Goal: Information Seeking & Learning: Learn about a topic

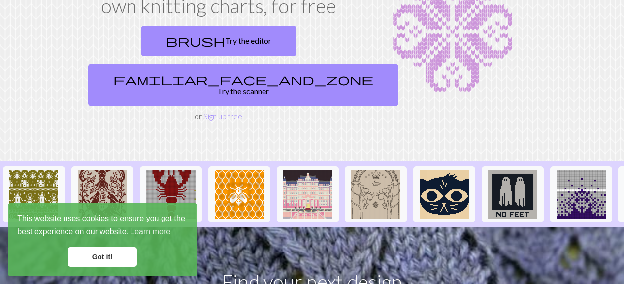
scroll to position [83, 0]
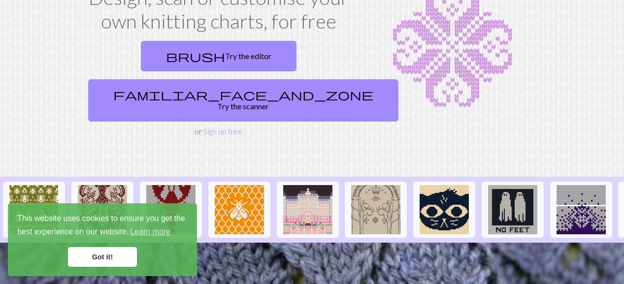
click at [111, 260] on link "Got it!" at bounding box center [102, 257] width 69 height 20
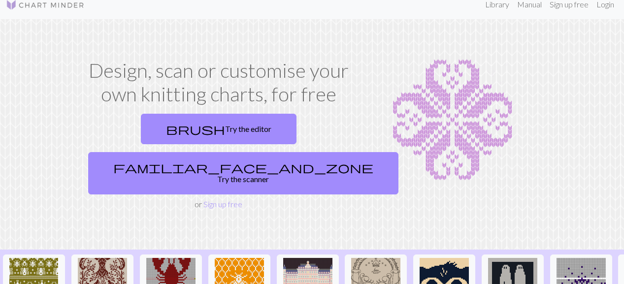
scroll to position [0, 0]
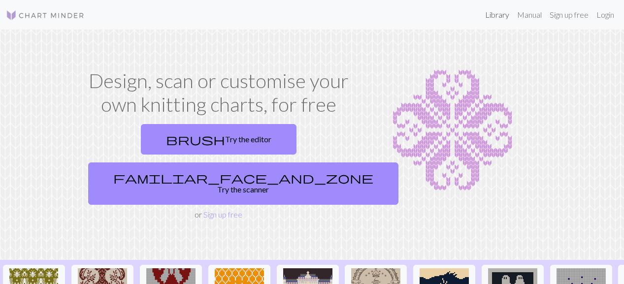
click at [492, 15] on link "Library" at bounding box center [497, 15] width 32 height 20
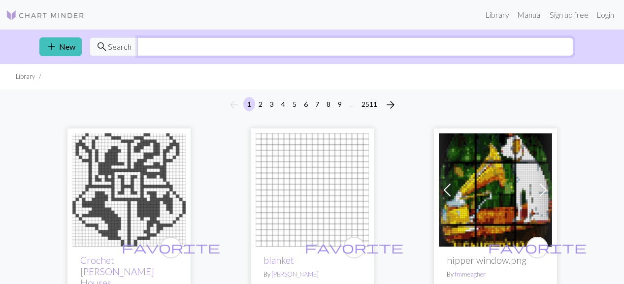
click at [276, 47] on input "text" at bounding box center [355, 46] width 436 height 19
type input "rose"
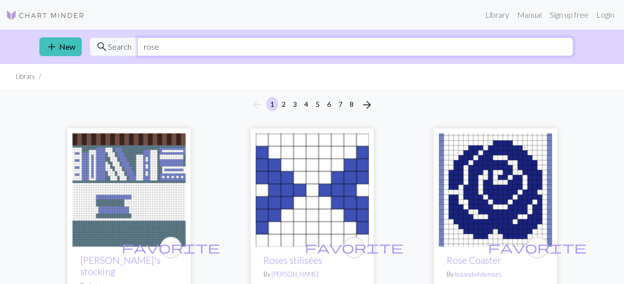
click at [181, 46] on input "rose" at bounding box center [355, 46] width 436 height 19
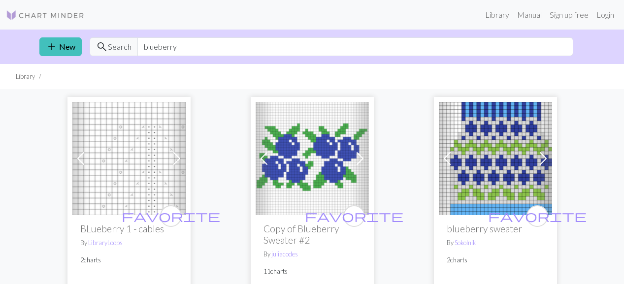
click at [362, 162] on span at bounding box center [360, 159] width 16 height 16
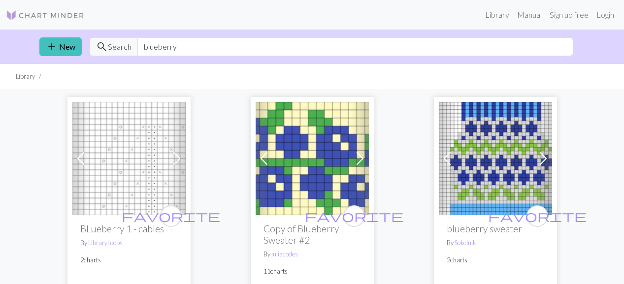
click at [362, 161] on span at bounding box center [360, 159] width 16 height 16
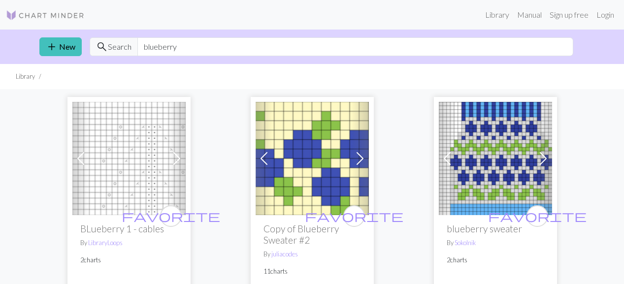
click at [362, 161] on span at bounding box center [360, 159] width 16 height 16
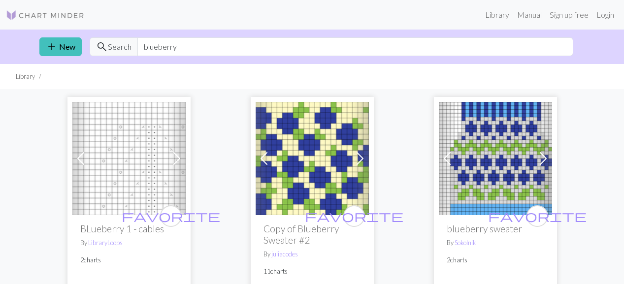
click at [362, 161] on span at bounding box center [360, 159] width 16 height 16
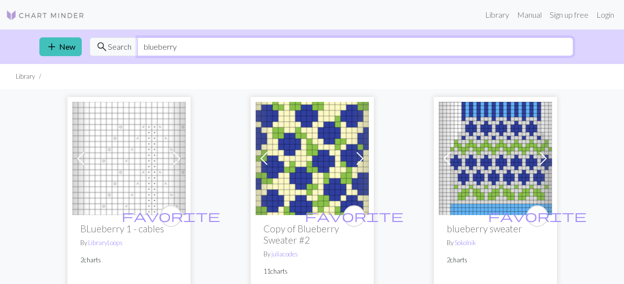
click at [266, 47] on input "blueberry" at bounding box center [355, 46] width 436 height 19
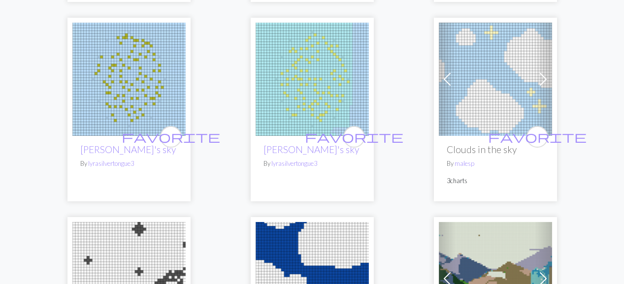
scroll to position [1275, 0]
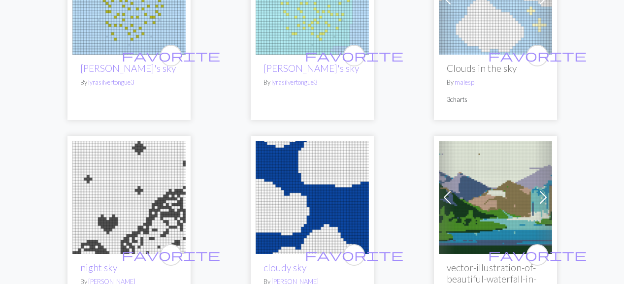
click at [545, 190] on span at bounding box center [544, 198] width 16 height 16
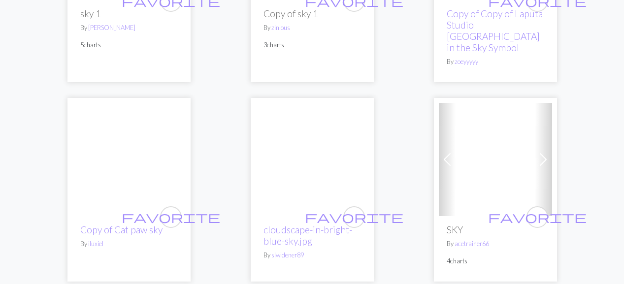
scroll to position [0, 0]
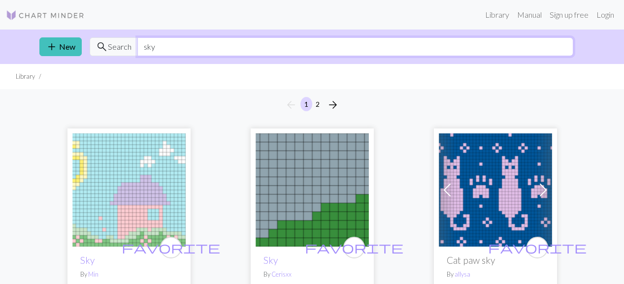
click at [219, 41] on input "sky" at bounding box center [355, 46] width 436 height 19
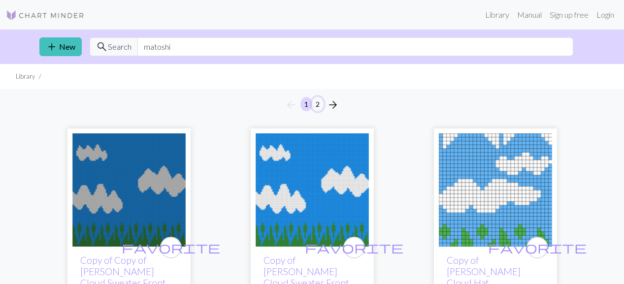
click at [316, 103] on button "2" at bounding box center [318, 104] width 12 height 14
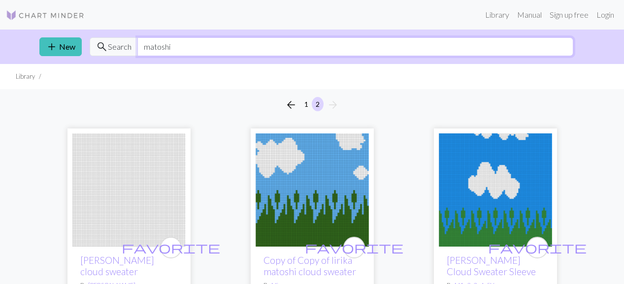
click at [174, 44] on input "matoshi" at bounding box center [355, 46] width 436 height 19
type input "petunia"
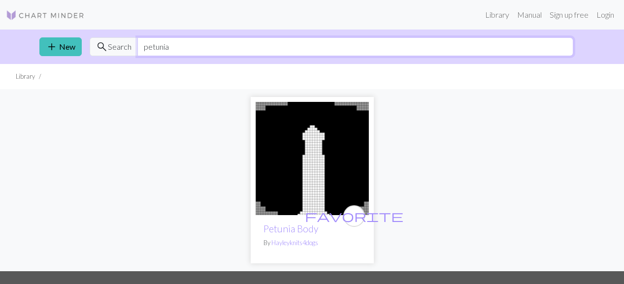
click at [185, 46] on input "petunia" at bounding box center [355, 46] width 436 height 19
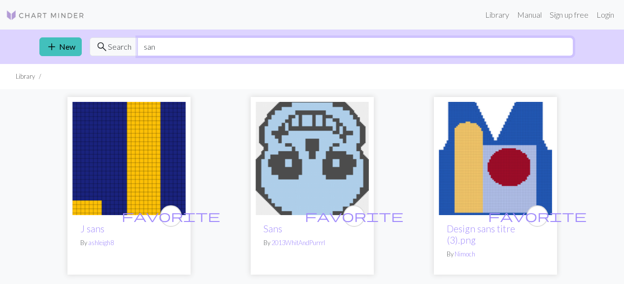
click at [209, 48] on input "san" at bounding box center [355, 46] width 436 height 19
type input "[GEOGRAPHIC_DATA]"
click at [209, 47] on input "[GEOGRAPHIC_DATA]" at bounding box center [355, 46] width 436 height 19
click at [196, 51] on input "[GEOGRAPHIC_DATA]" at bounding box center [355, 46] width 436 height 19
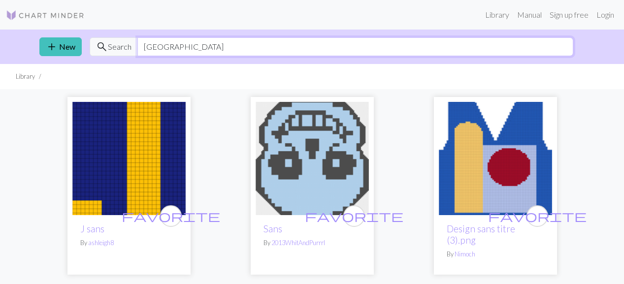
click at [196, 51] on input "[GEOGRAPHIC_DATA]" at bounding box center [355, 46] width 436 height 19
click at [222, 50] on input "[GEOGRAPHIC_DATA]" at bounding box center [355, 46] width 436 height 19
type input "[US_STATE]"
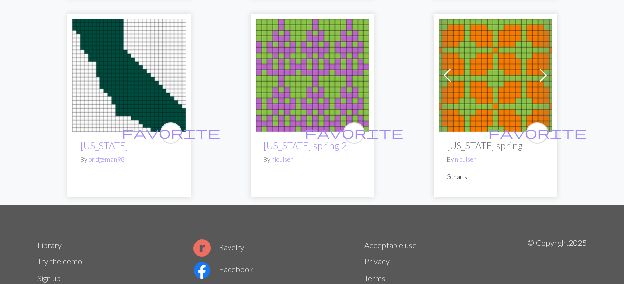
scroll to position [314, 0]
